Goal: Information Seeking & Learning: Learn about a topic

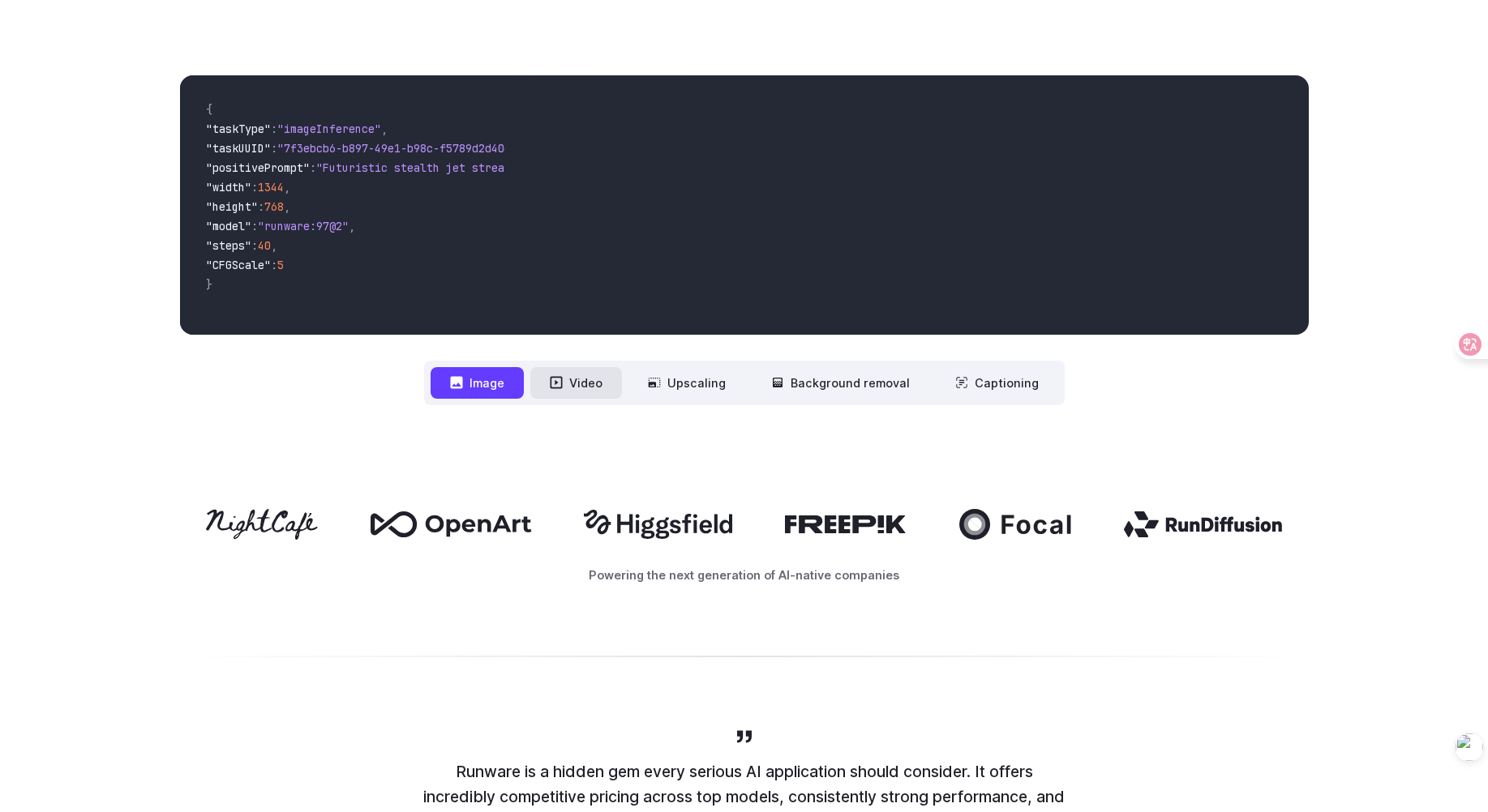
click at [571, 393] on button "Video" at bounding box center [576, 383] width 92 height 32
click at [585, 386] on button "Video" at bounding box center [576, 383] width 92 height 32
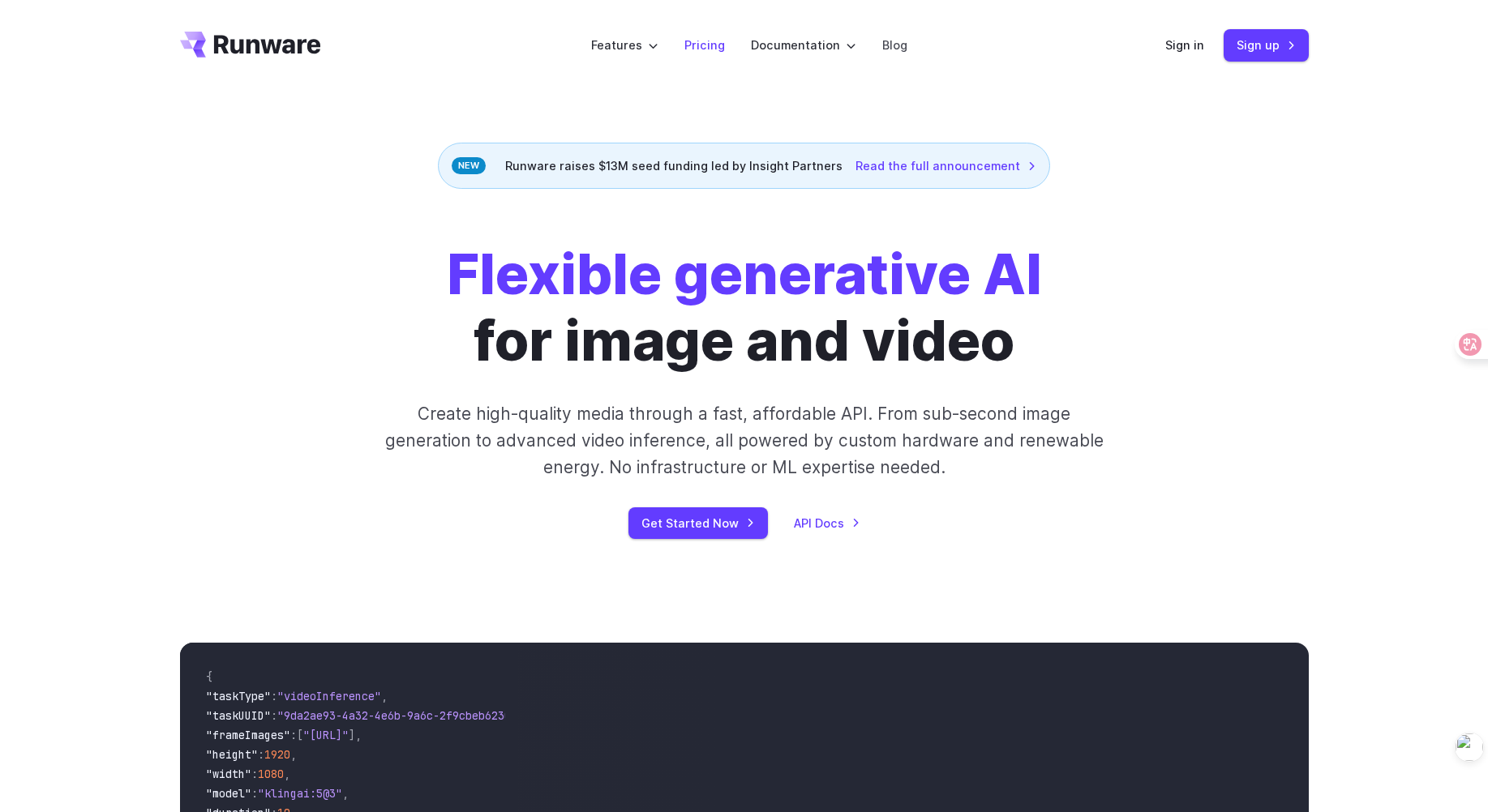
click at [707, 45] on link "Pricing" at bounding box center [705, 45] width 41 height 19
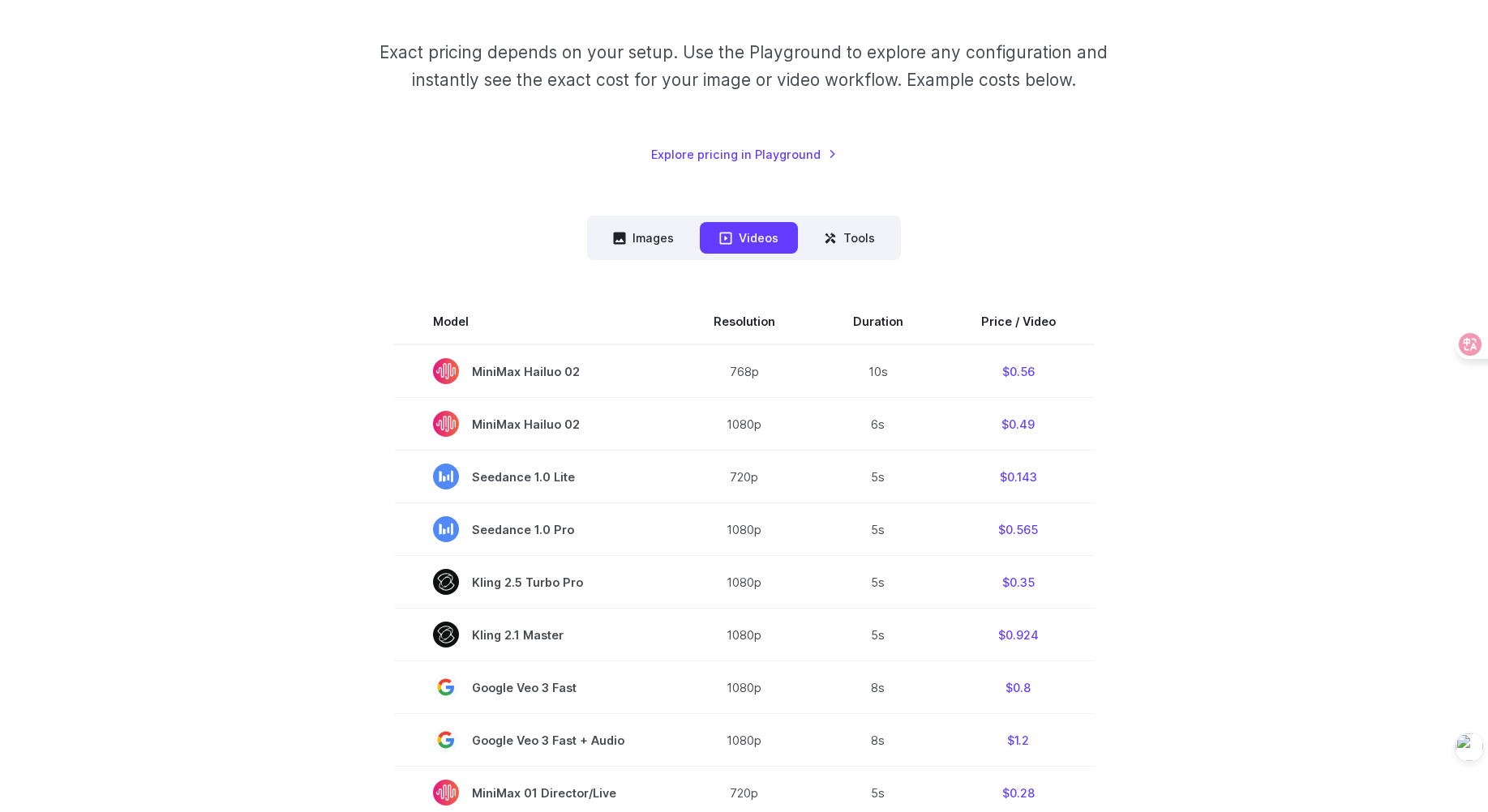
scroll to position [243, 0]
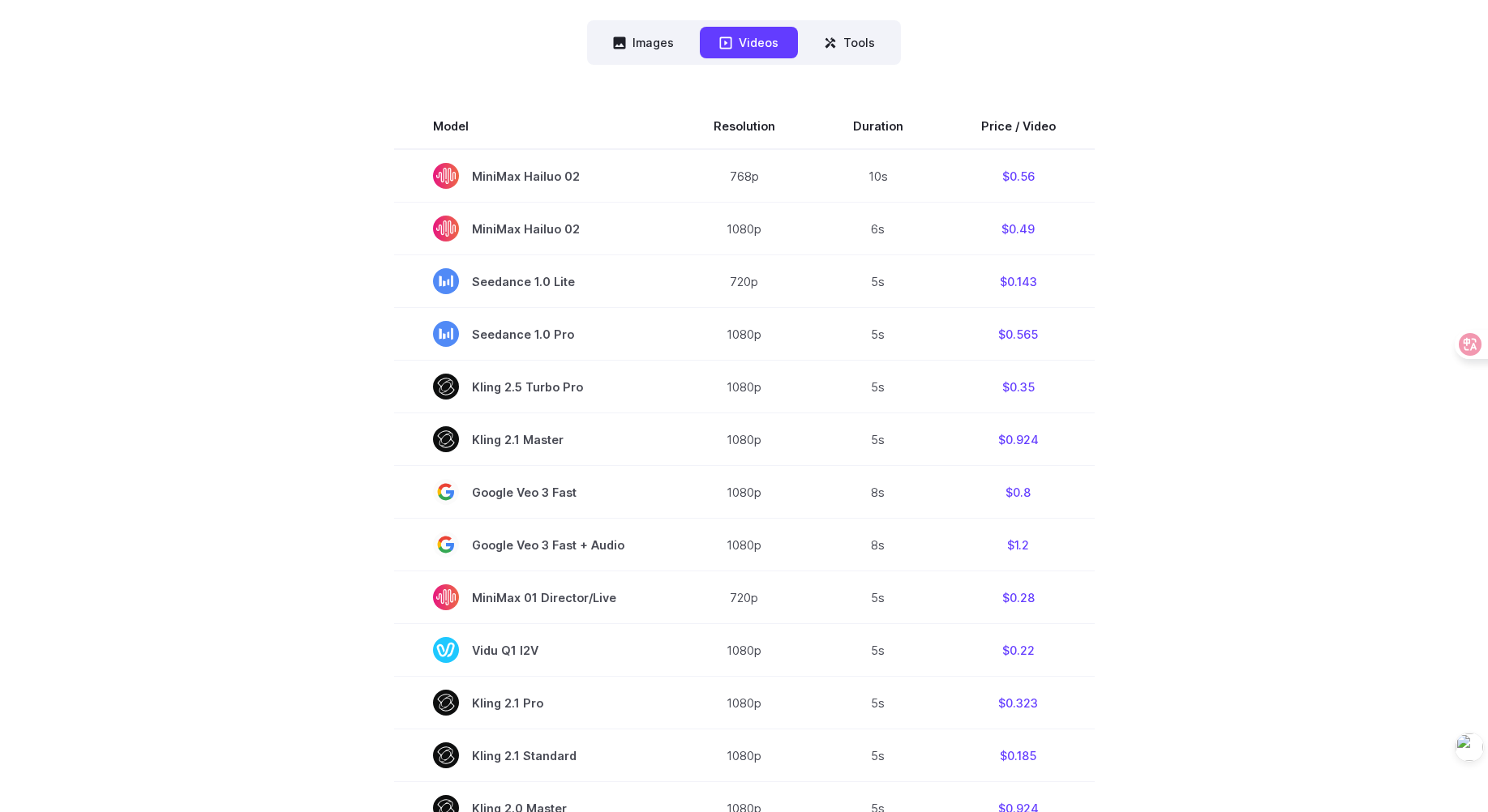
scroll to position [406, 0]
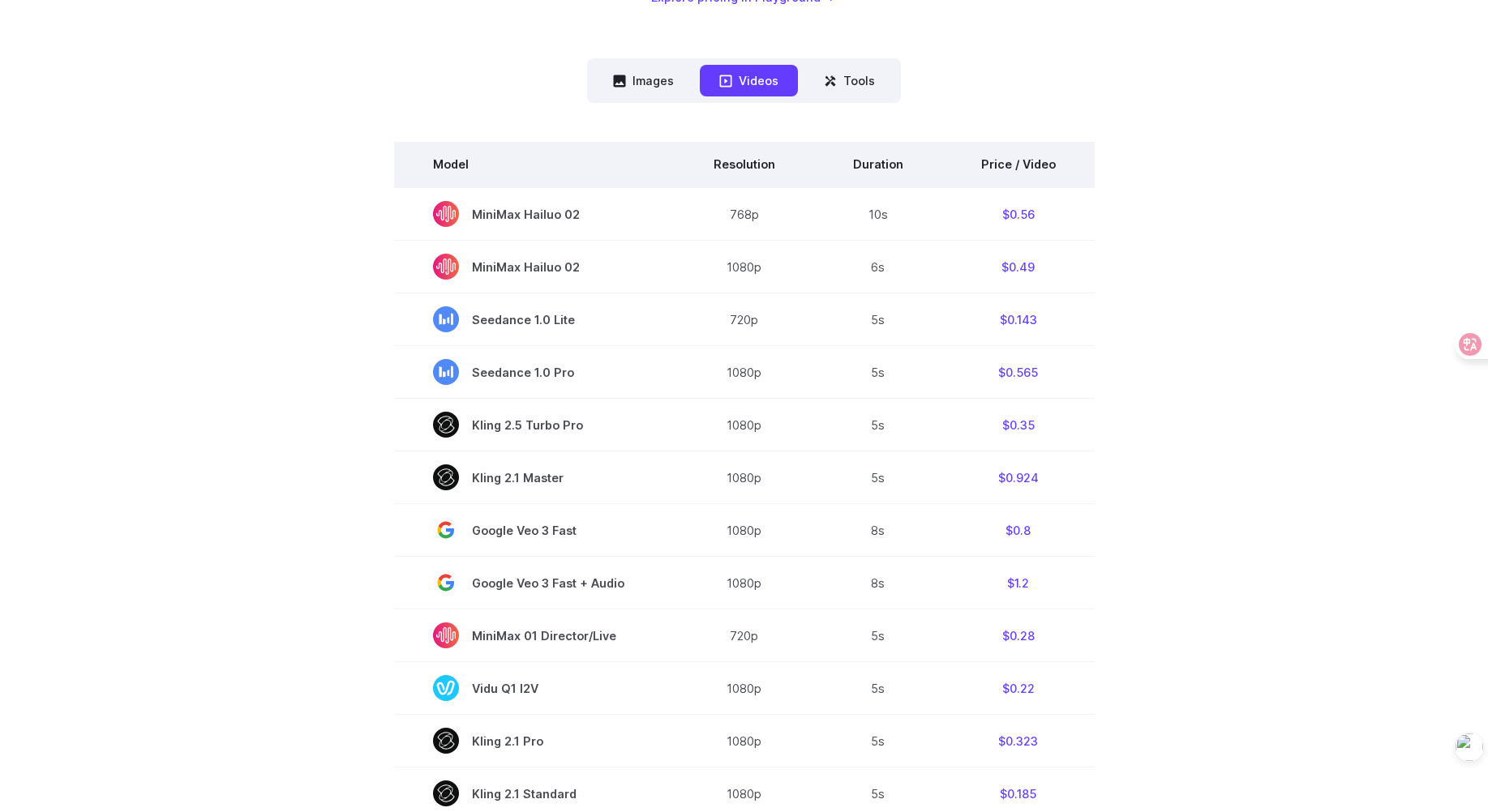
click at [1023, 158] on th "Price / Video" at bounding box center [1018, 164] width 153 height 45
click at [1034, 169] on th "Price / Video" at bounding box center [1018, 164] width 153 height 45
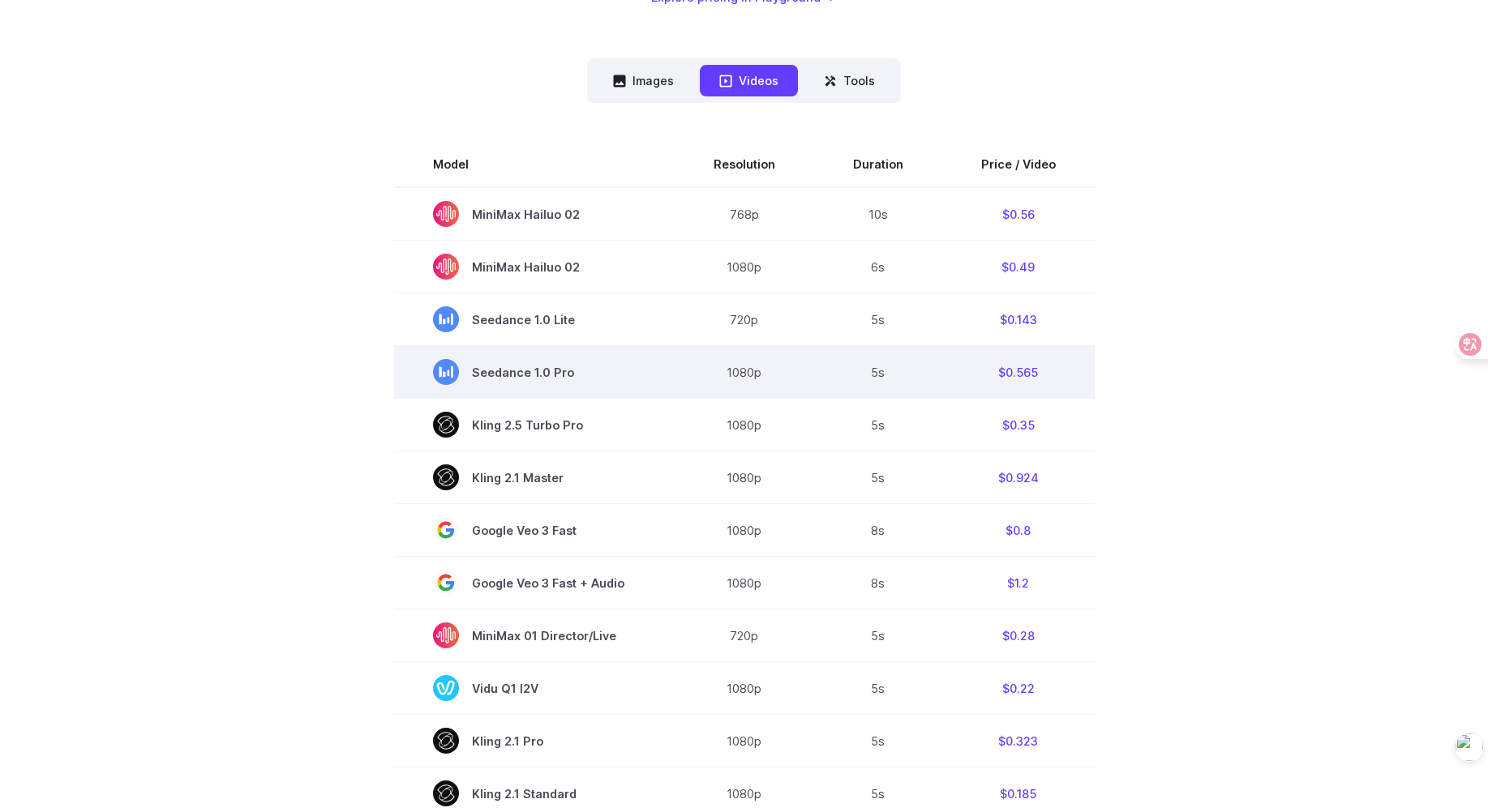
click at [985, 374] on td "$0.565" at bounding box center [1018, 372] width 153 height 53
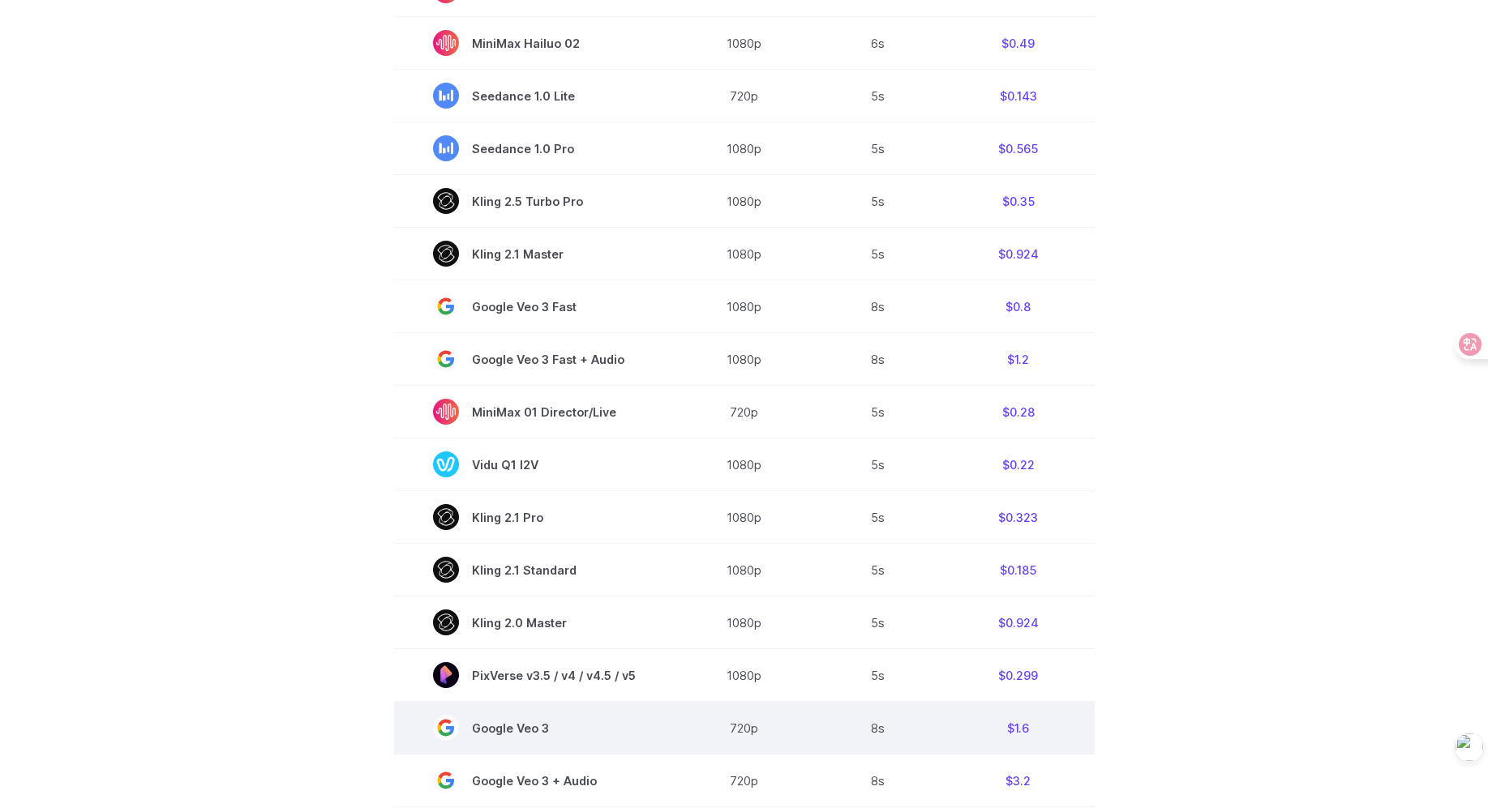
scroll to position [973, 0]
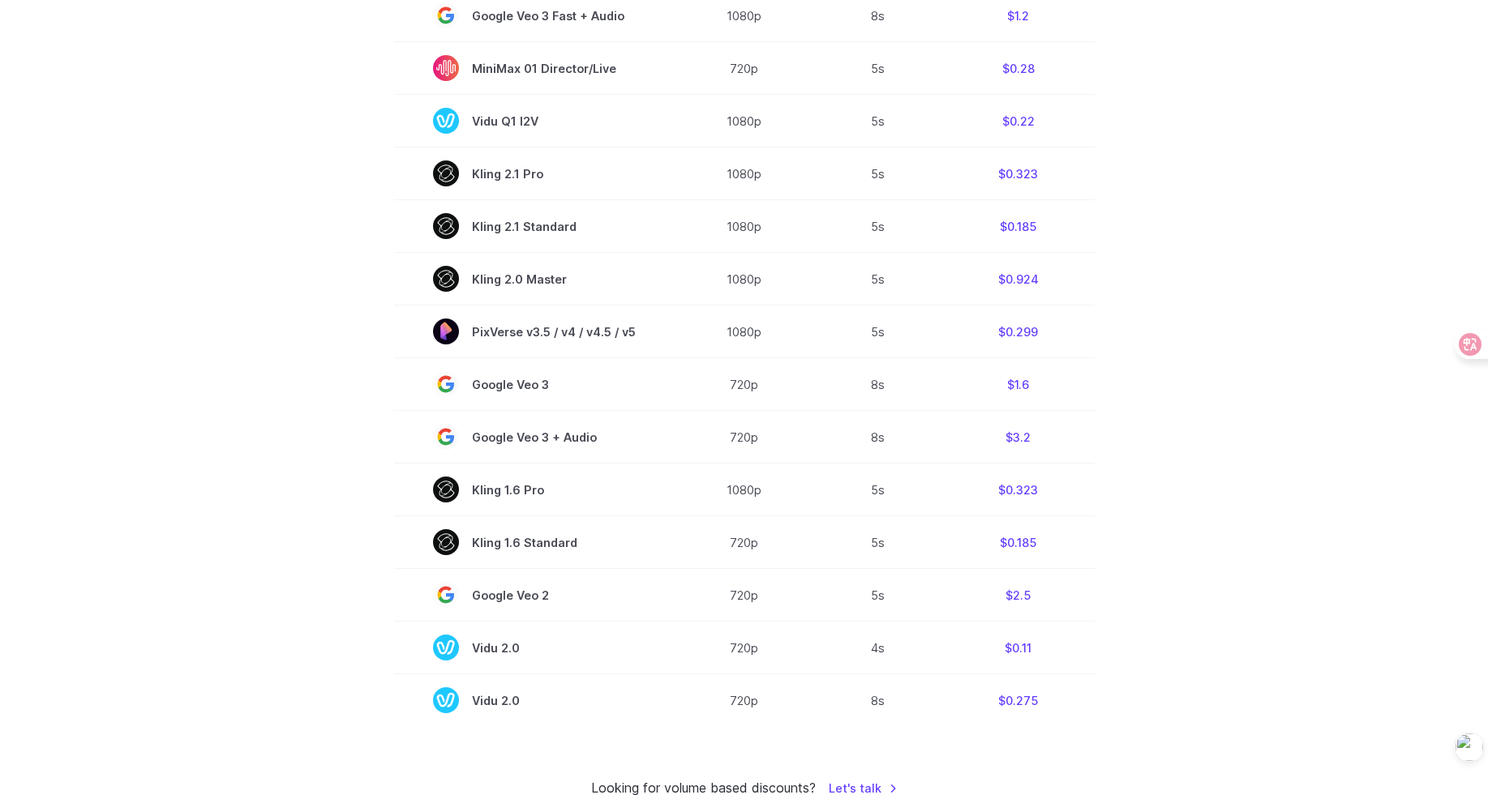
click at [1093, 525] on section "Model Resolution Duration Price / Video MiniMax Hailuo 02 768p 10s $0.56 MiniMa…" at bounding box center [744, 150] width 1128 height 1152
click at [219, 254] on section "Model Resolution Duration Price / Video MiniMax Hailuo 02 768p 10s $0.56 MiniMa…" at bounding box center [744, 150] width 1128 height 1152
